Goal: Task Accomplishment & Management: Manage account settings

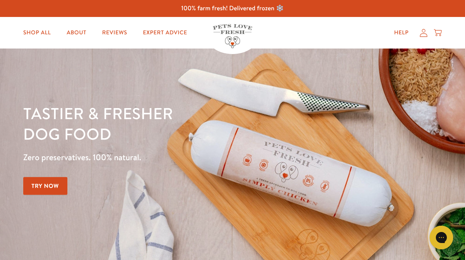
click at [421, 32] on icon at bounding box center [424, 33] width 8 height 8
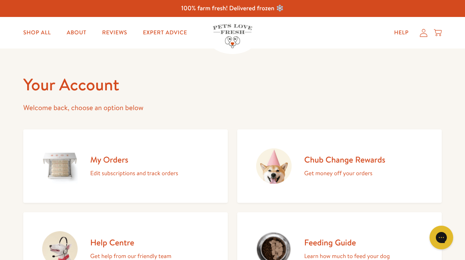
click at [130, 165] on div "My Orders Edit subscriptions and track orders" at bounding box center [134, 166] width 88 height 24
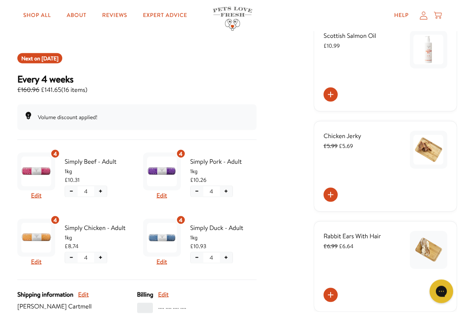
scroll to position [92, 0]
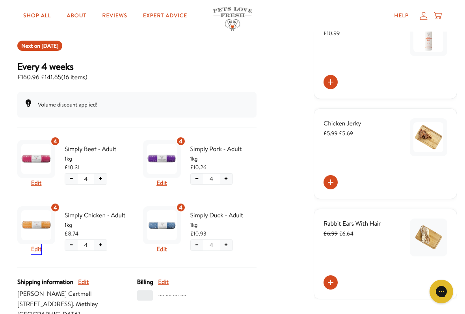
click at [39, 249] on button "Edit" at bounding box center [36, 249] width 11 height 10
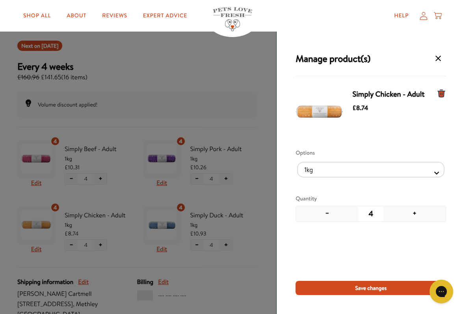
click at [322, 216] on button "−" at bounding box center [327, 213] width 62 height 15
click at [324, 217] on button "−" at bounding box center [327, 213] width 62 height 15
click at [325, 216] on button "−" at bounding box center [327, 213] width 62 height 15
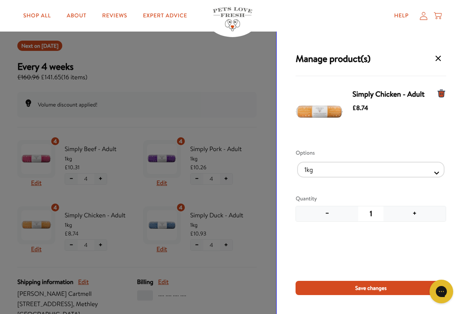
click at [323, 210] on button "−" at bounding box center [327, 213] width 62 height 15
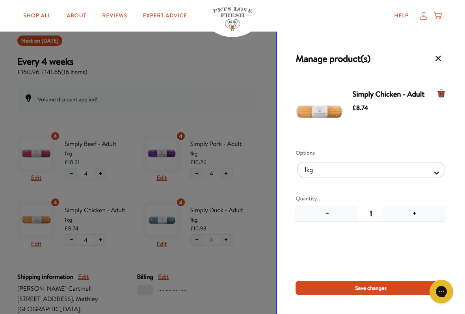
scroll to position [102, 0]
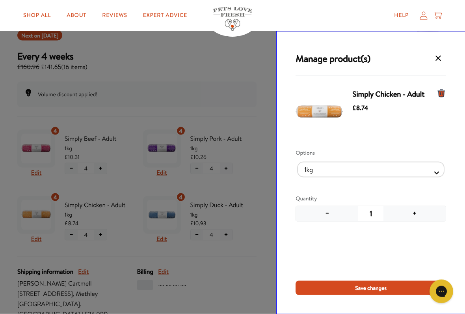
click at [434, 99] on div "Simply Chicken - Adult £8.74" at bounding box center [371, 113] width 151 height 54
click at [445, 91] on icon "Manage products for subscription" at bounding box center [441, 93] width 7 height 7
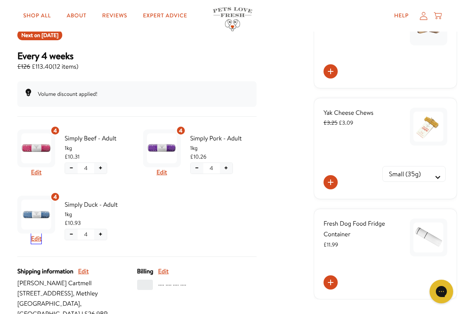
click at [39, 237] on button "Edit" at bounding box center [36, 238] width 11 height 10
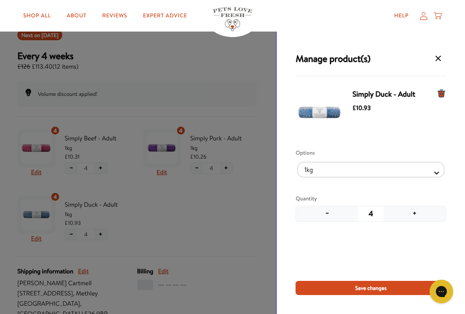
click at [415, 207] on button "+" at bounding box center [414, 213] width 62 height 15
click at [417, 208] on button "+" at bounding box center [414, 213] width 62 height 15
click at [373, 259] on span "Save changes" at bounding box center [371, 287] width 32 height 9
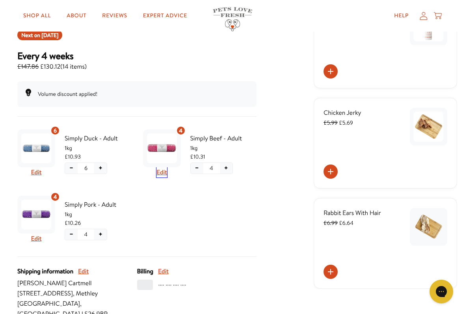
click at [164, 170] on button "Edit" at bounding box center [161, 172] width 11 height 10
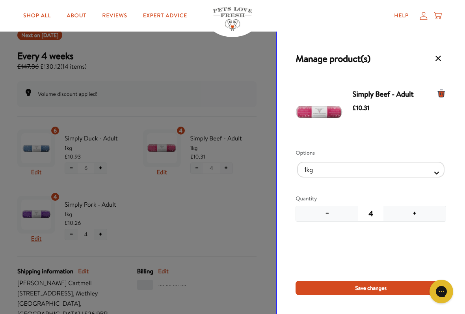
click at [414, 211] on button "+" at bounding box center [414, 213] width 62 height 15
click at [377, 259] on span "Save changes" at bounding box center [371, 287] width 32 height 9
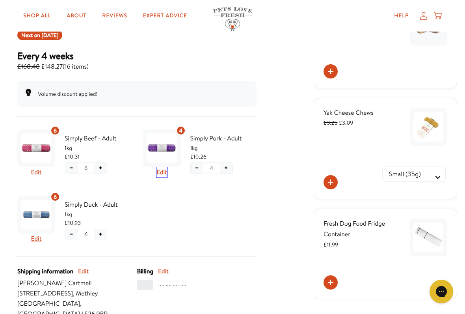
click at [166, 171] on button "Edit" at bounding box center [161, 172] width 11 height 10
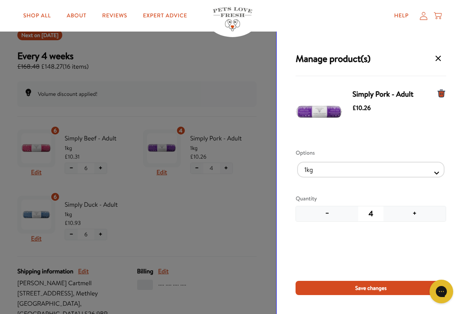
click at [323, 215] on button "−" at bounding box center [327, 213] width 62 height 15
click at [322, 215] on button "−" at bounding box center [327, 213] width 62 height 15
click at [376, 259] on span "Save changes" at bounding box center [371, 287] width 32 height 9
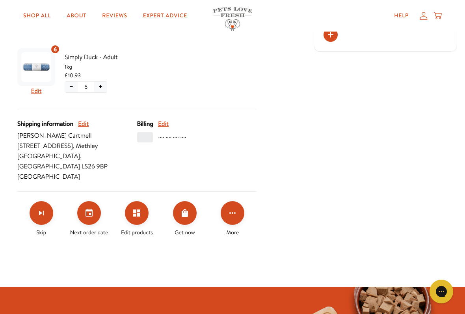
scroll to position [249, 0]
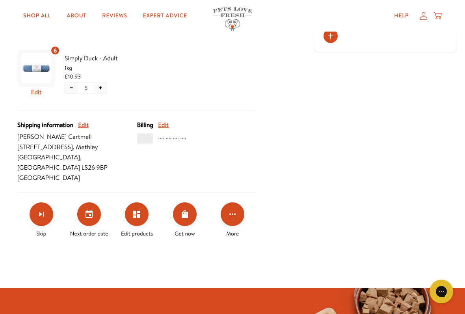
click at [235, 209] on icon "Click for more options" at bounding box center [232, 213] width 9 height 9
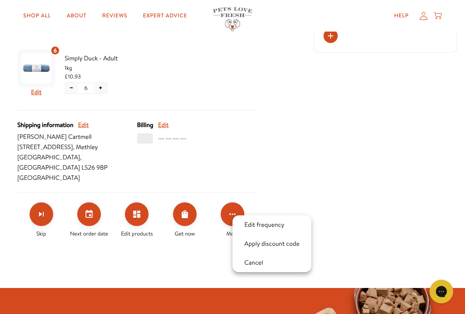
click at [355, 153] on div at bounding box center [232, 157] width 465 height 314
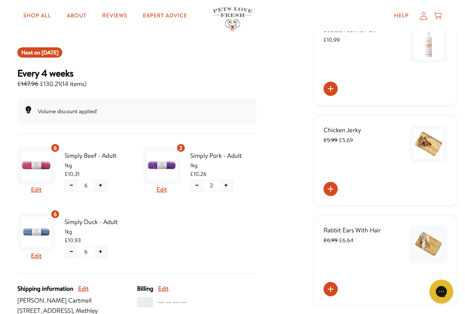
scroll to position [84, 0]
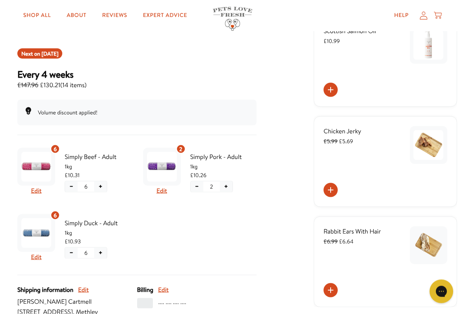
click at [342, 132] on span "Chicken Jerky" at bounding box center [343, 131] width 38 height 9
click at [430, 145] on img at bounding box center [428, 145] width 30 height 30
click at [332, 189] on icon at bounding box center [330, 189] width 9 height 9
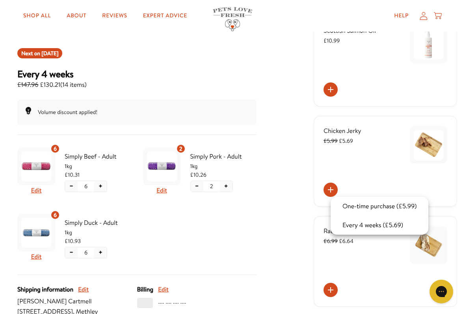
click at [288, 190] on div at bounding box center [232, 157] width 465 height 314
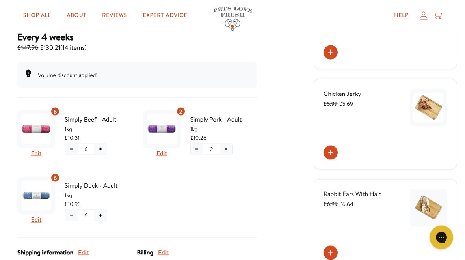
scroll to position [119, 0]
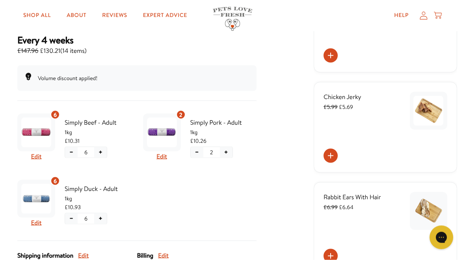
click at [33, 20] on link "Shop All" at bounding box center [37, 16] width 40 height 16
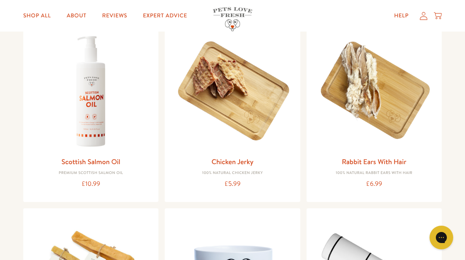
scroll to position [563, 0]
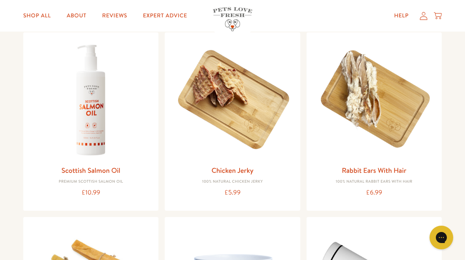
click at [93, 102] on img at bounding box center [91, 100] width 123 height 123
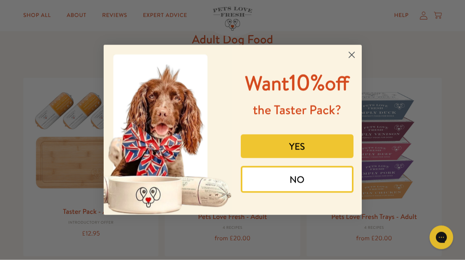
scroll to position [0, 0]
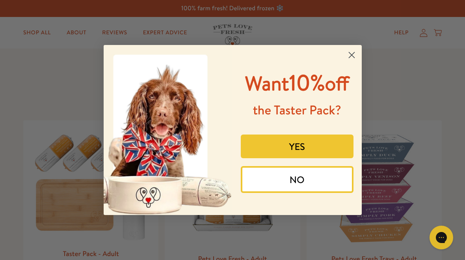
click at [352, 51] on circle "Close dialog" at bounding box center [351, 54] width 13 height 13
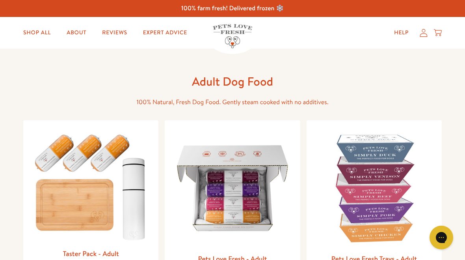
click at [423, 31] on icon at bounding box center [424, 33] width 8 height 8
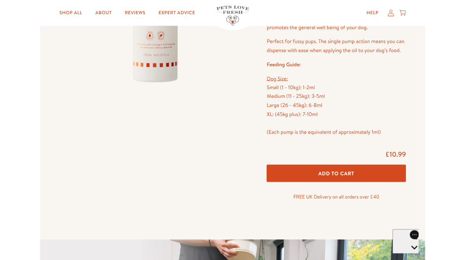
scroll to position [195, 0]
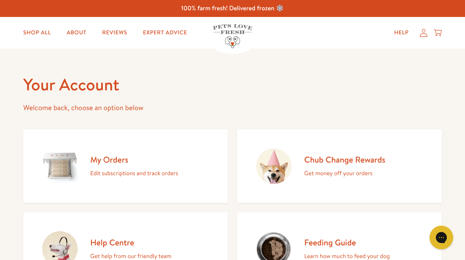
click at [127, 167] on div "My Orders Edit subscriptions and track orders" at bounding box center [134, 166] width 88 height 24
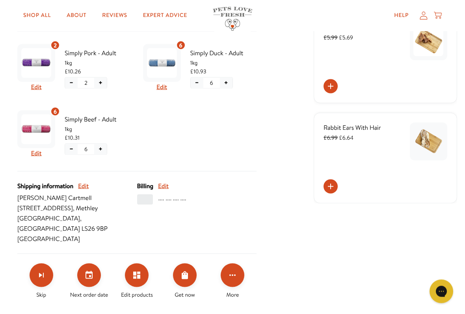
scroll to position [193, 0]
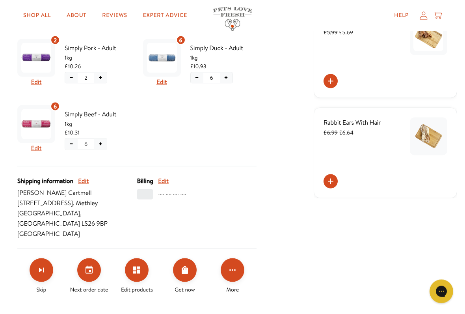
click at [163, 198] on span "···· ···· ···· ····" at bounding box center [172, 194] width 28 height 10
click at [166, 182] on button "Edit" at bounding box center [163, 180] width 11 height 10
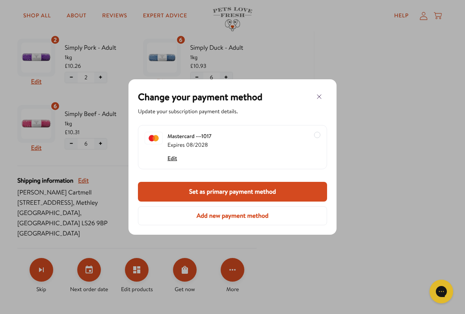
click at [323, 95] on icon "button" at bounding box center [318, 96] width 9 height 9
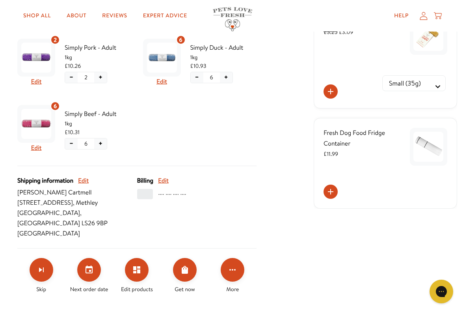
click at [188, 259] on icon "Order Now" at bounding box center [185, 270] width 6 height 8
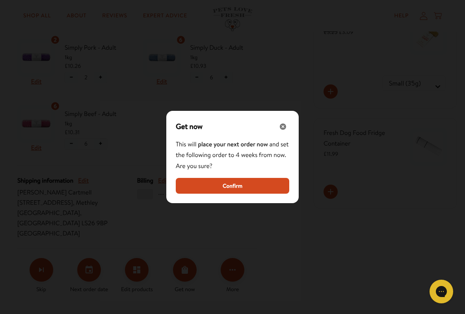
click at [235, 182] on span "Confirm" at bounding box center [233, 185] width 20 height 9
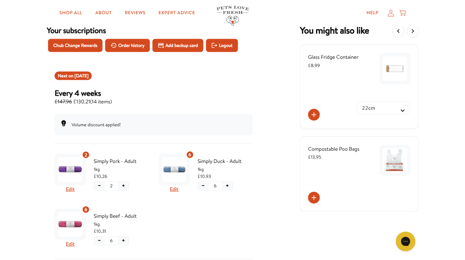
scroll to position [0, 0]
